Goal: Navigation & Orientation: Find specific page/section

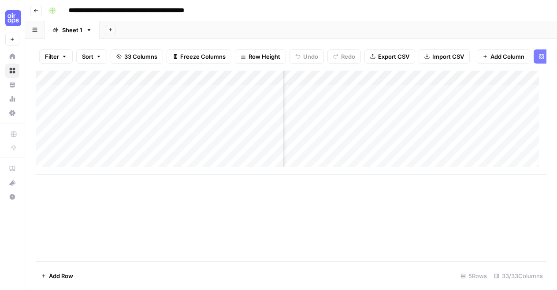
scroll to position [0, 284]
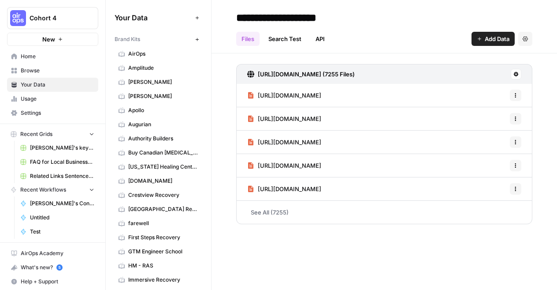
scroll to position [647, 0]
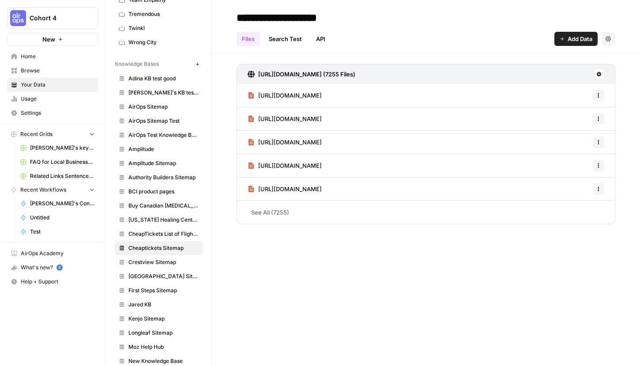
click at [555, 7] on header "**********" at bounding box center [426, 26] width 428 height 53
